Goal: Find specific page/section: Find specific page/section

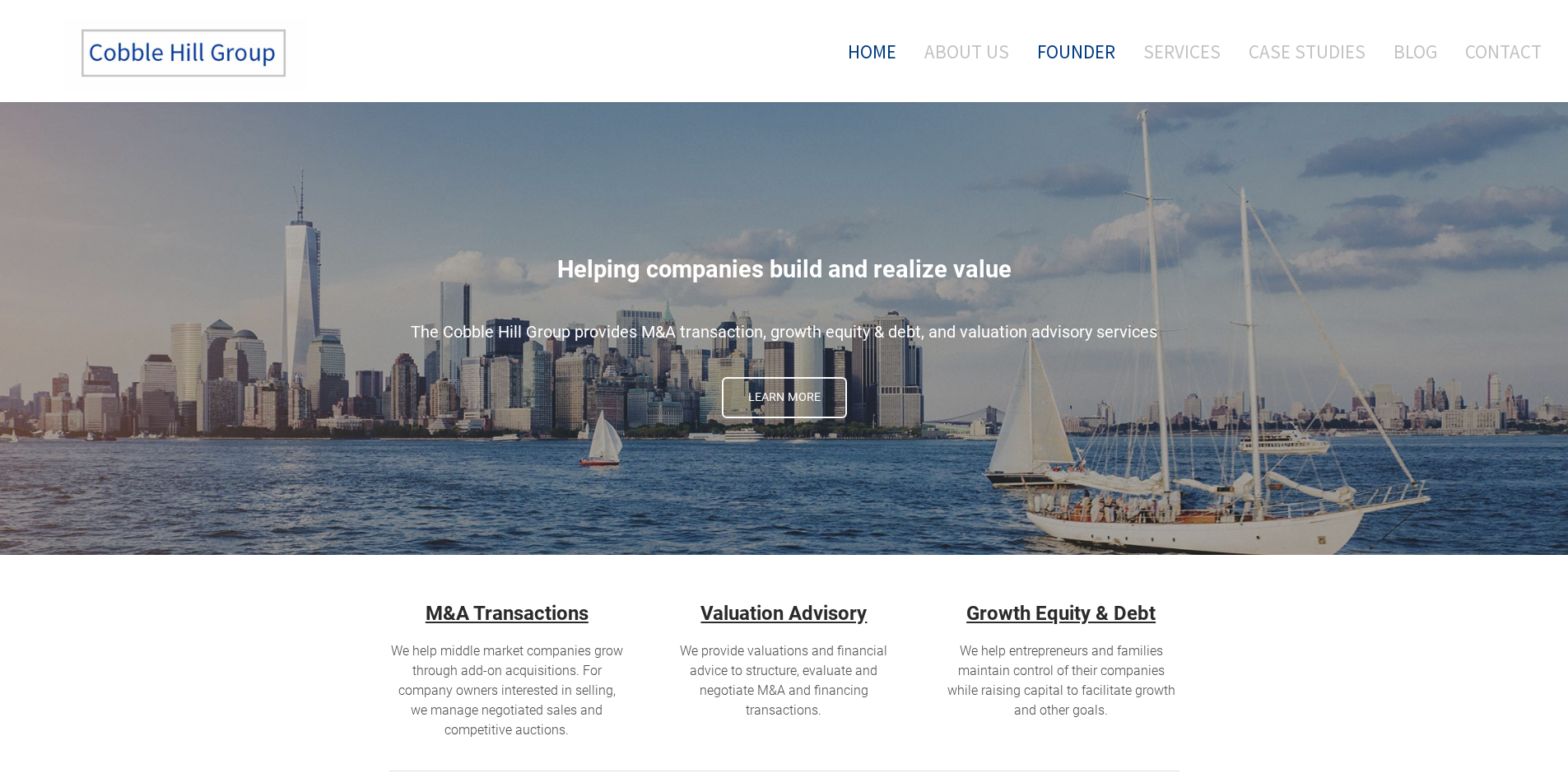
click at [1091, 47] on link "Founder" at bounding box center [1076, 51] width 103 height 68
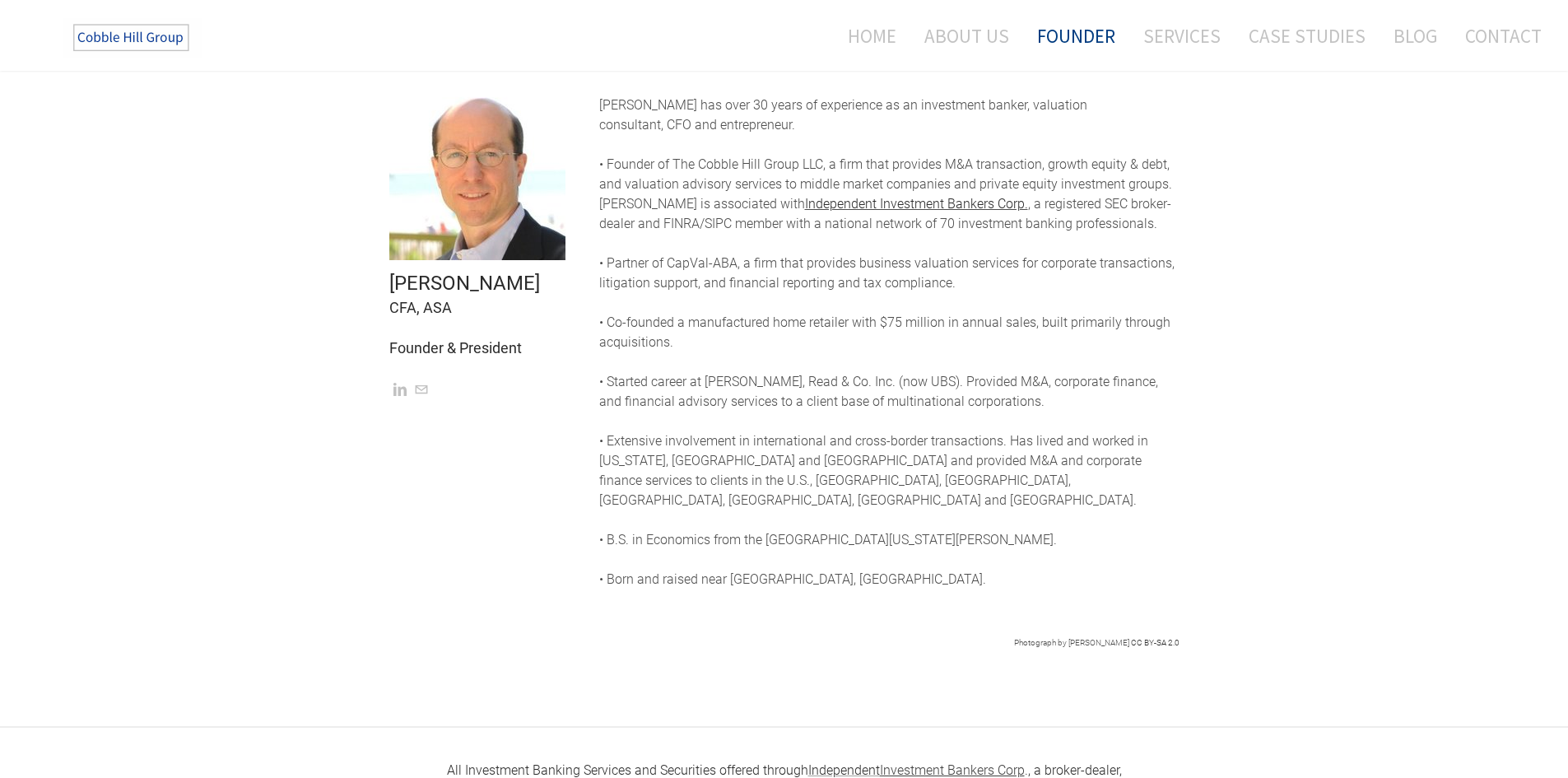
scroll to position [110, 0]
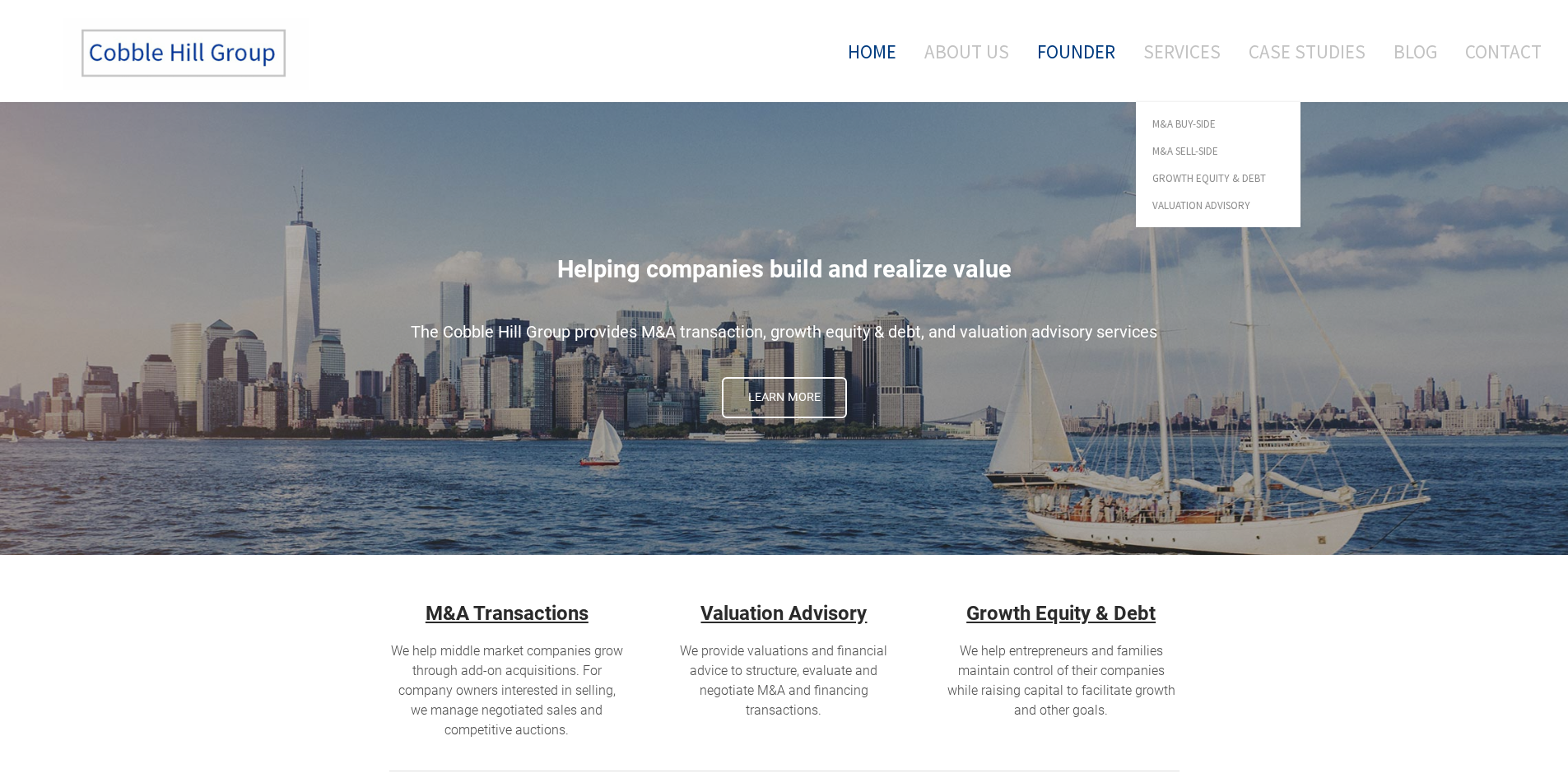
click at [1088, 44] on link "Founder" at bounding box center [1076, 51] width 103 height 68
